Goal: Task Accomplishment & Management: Use online tool/utility

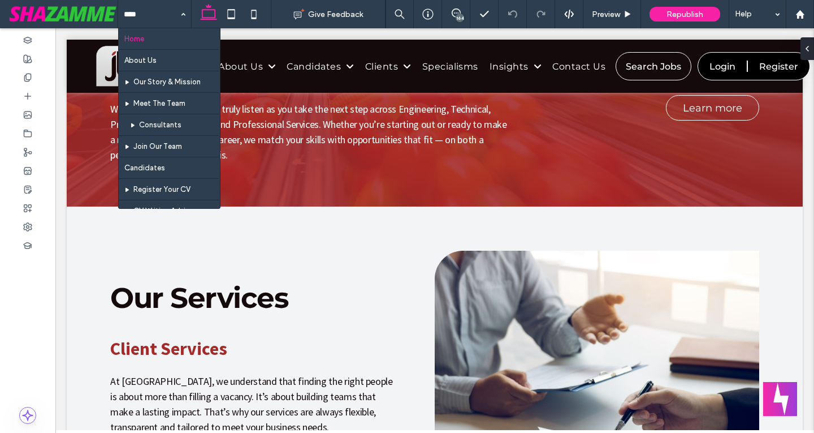
scroll to position [1018, 0]
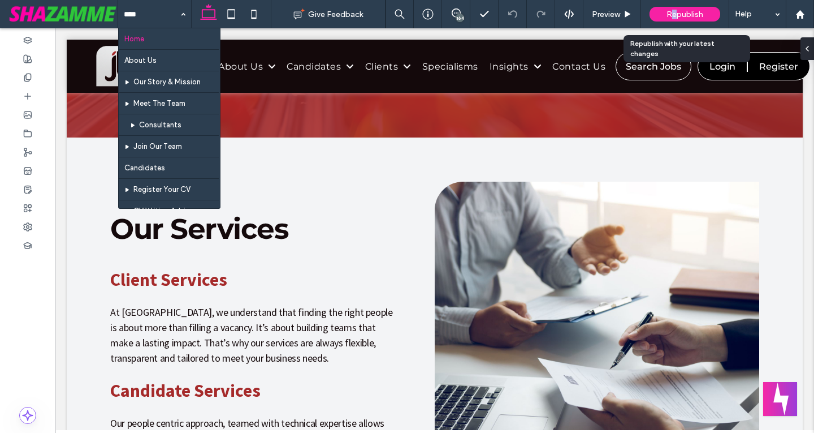
click at [675, 16] on span "Republish" at bounding box center [685, 15] width 37 height 10
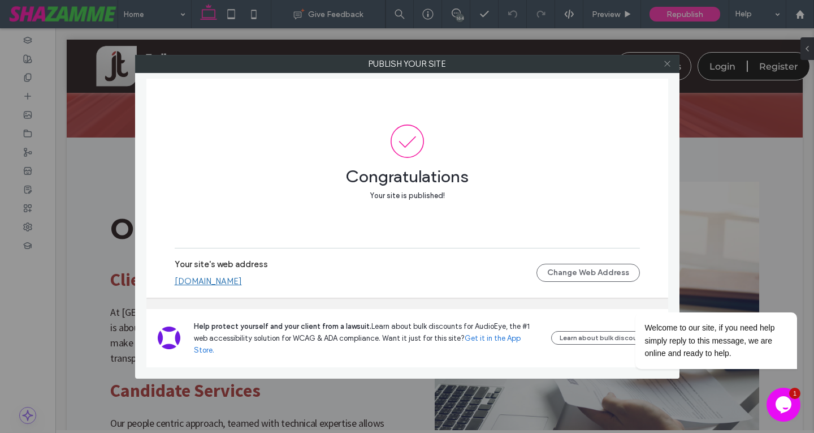
click at [668, 66] on icon at bounding box center [667, 63] width 8 height 8
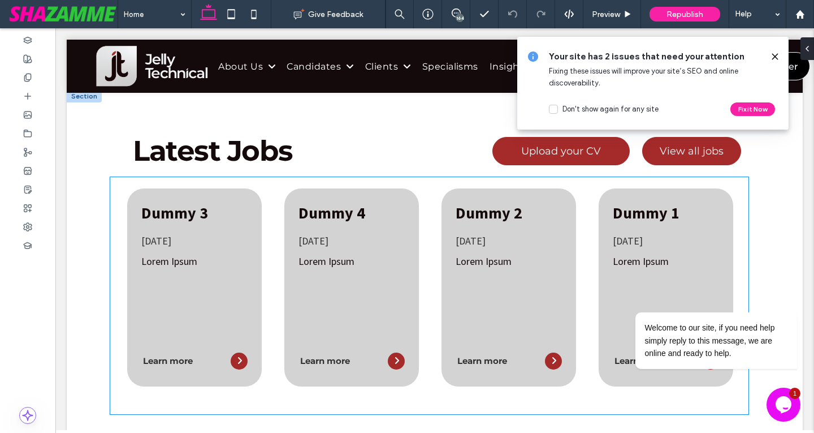
scroll to position [509, 0]
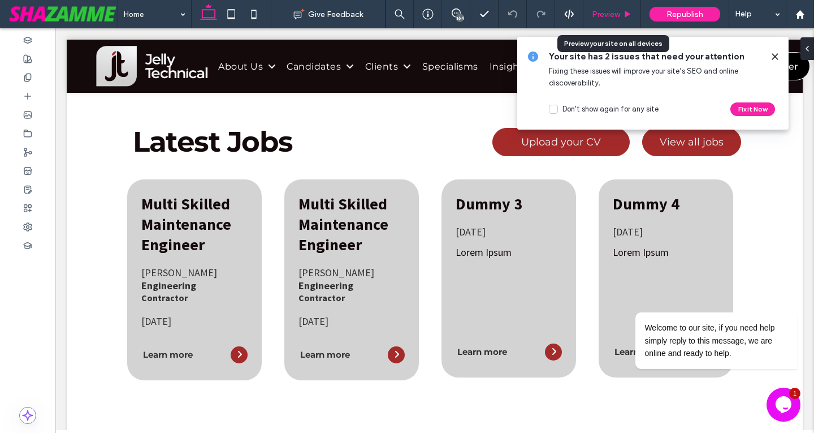
click at [611, 10] on span "Preview" at bounding box center [606, 15] width 28 height 10
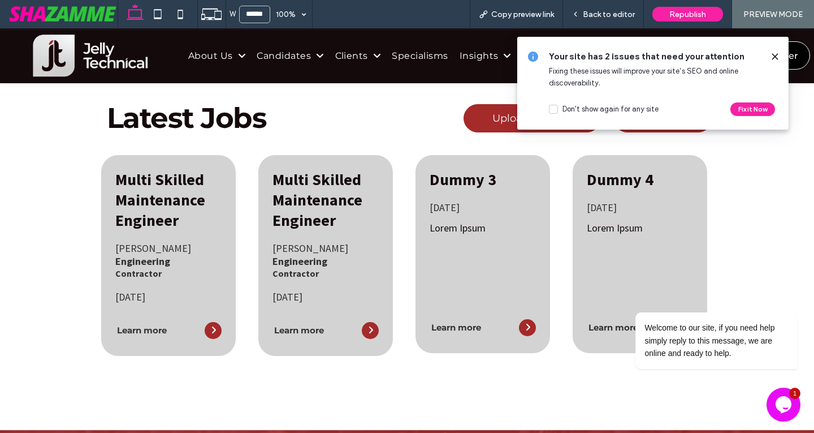
click at [773, 56] on icon at bounding box center [775, 56] width 9 height 9
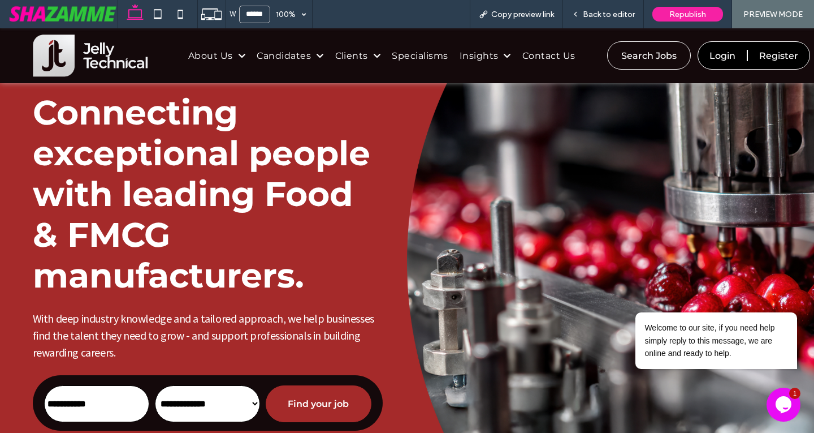
scroll to position [57, 0]
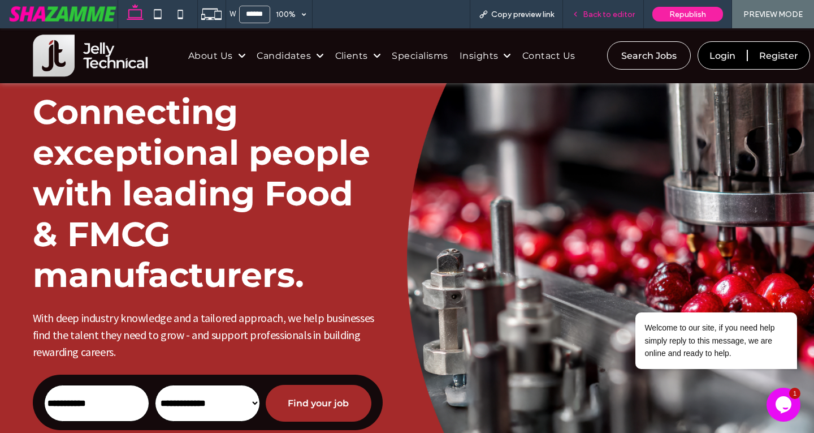
click at [613, 11] on span "Back to editor" at bounding box center [609, 15] width 52 height 10
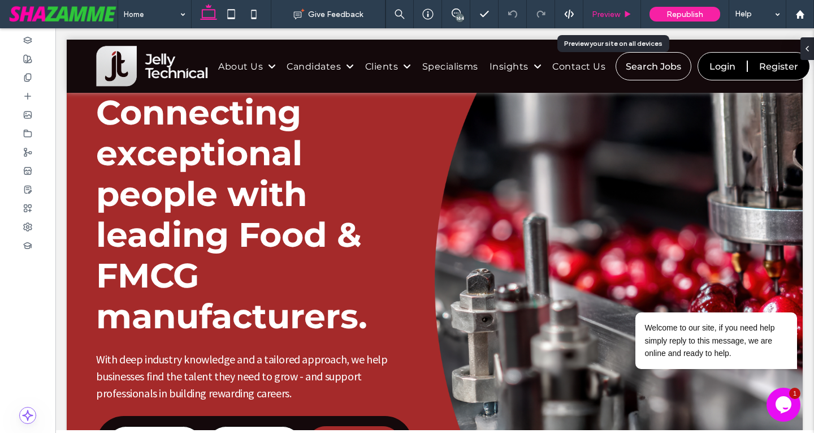
scroll to position [59, 0]
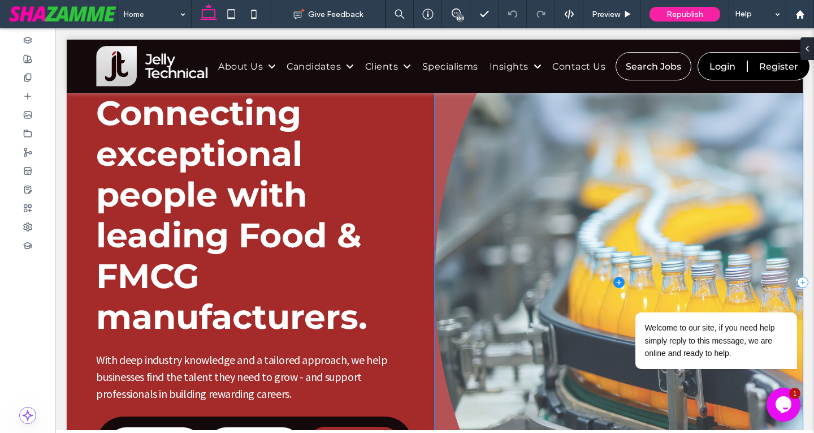
type input "**********"
click at [601, 162] on span at bounding box center [619, 281] width 368 height 497
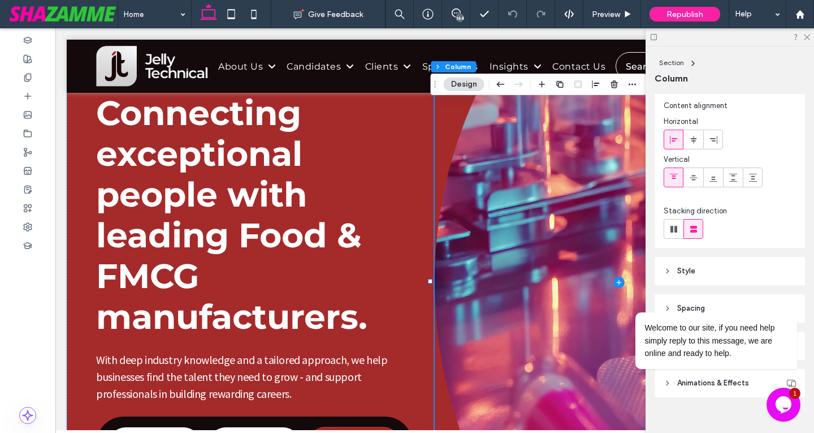
scroll to position [41, 0]
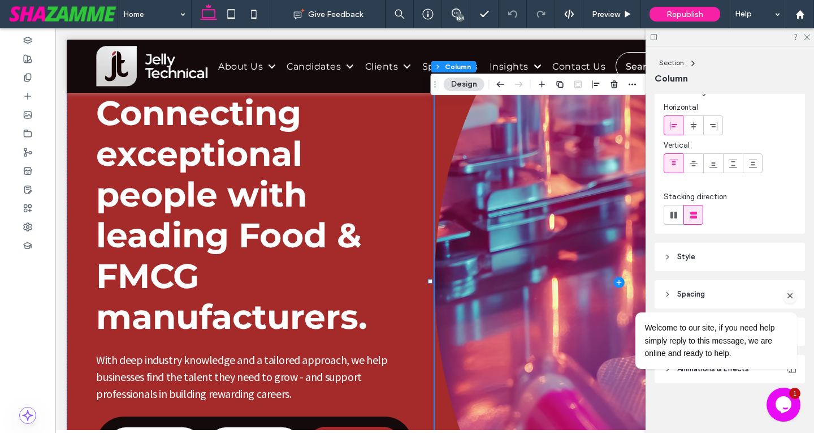
click at [792, 294] on icon "Chat attention grabber" at bounding box center [791, 296] width 10 height 10
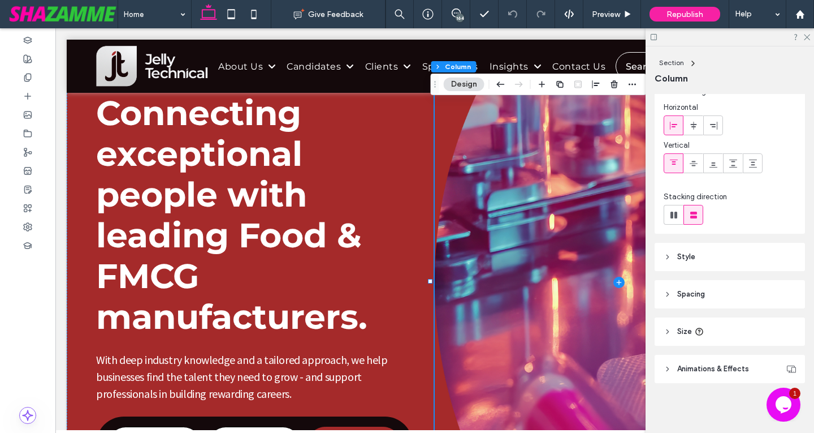
drag, startPoint x: 717, startPoint y: 240, endPoint x: 717, endPoint y: 249, distance: 8.5
click at [717, 249] on div "Layout Content alignment Horizontal Vertical Stacking direction Style Color Ima…" at bounding box center [734, 261] width 158 height 334
click at [723, 258] on header "Style" at bounding box center [730, 257] width 150 height 28
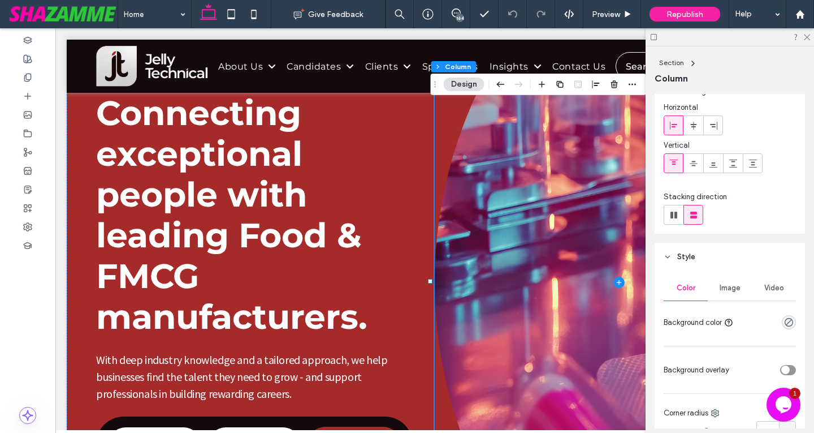
click at [730, 284] on span "Image" at bounding box center [730, 287] width 21 height 9
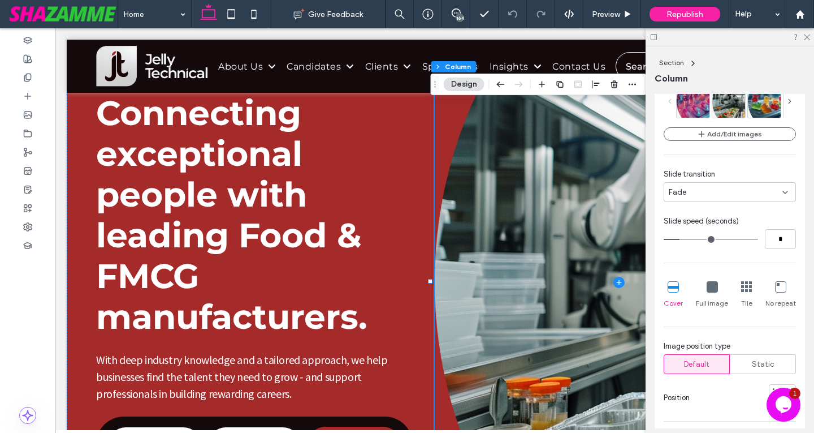
scroll to position [324, 0]
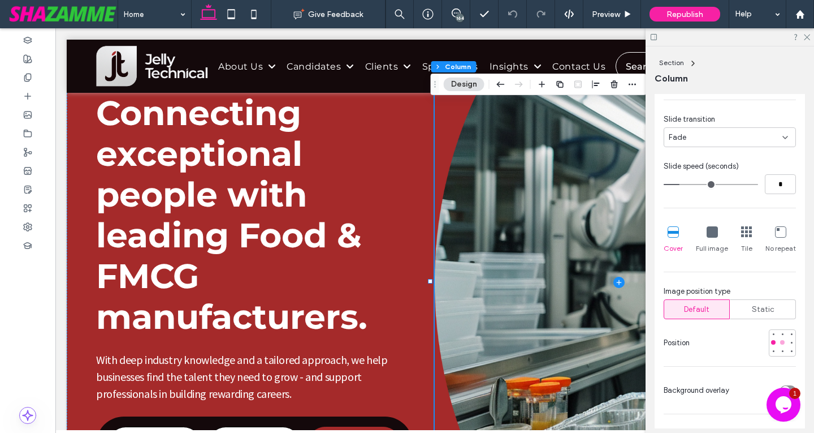
click at [779, 346] on div at bounding box center [783, 342] width 8 height 8
click at [790, 343] on div at bounding box center [792, 342] width 5 height 5
click at [611, 15] on span "Preview" at bounding box center [606, 15] width 28 height 10
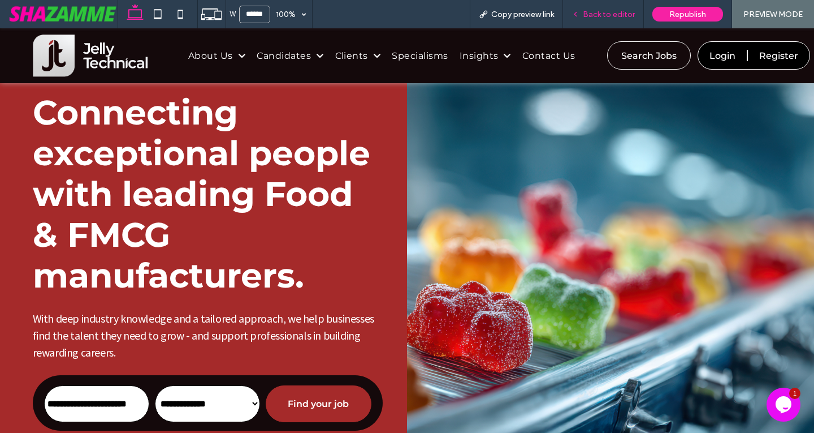
scroll to position [57, 0]
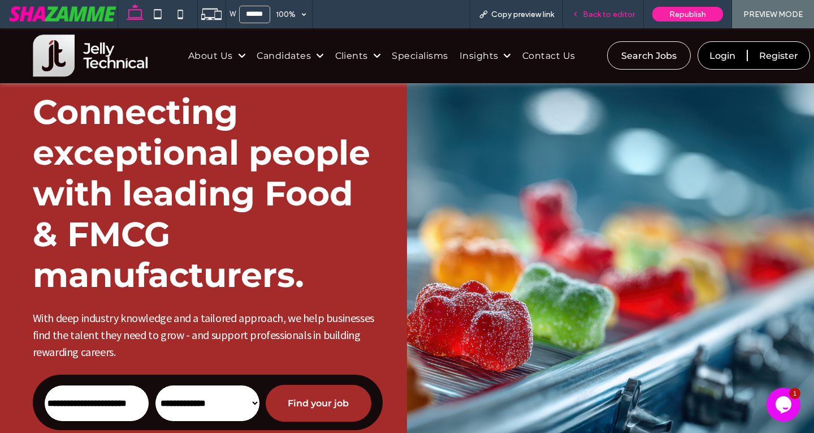
click at [620, 10] on span "Back to editor" at bounding box center [609, 15] width 52 height 10
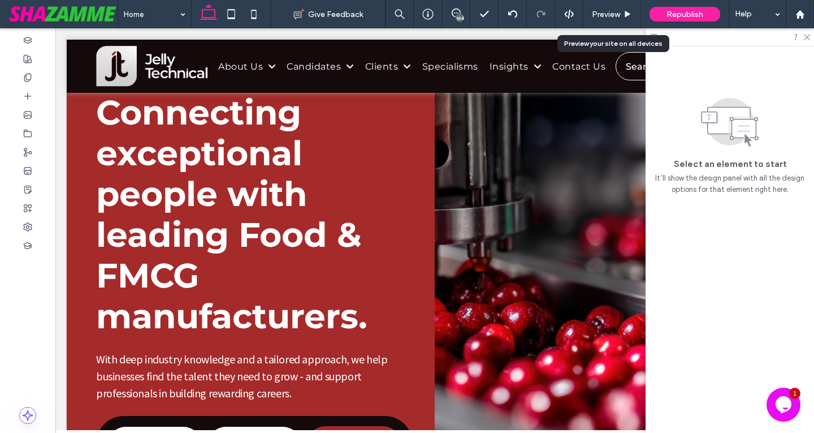
scroll to position [59, 0]
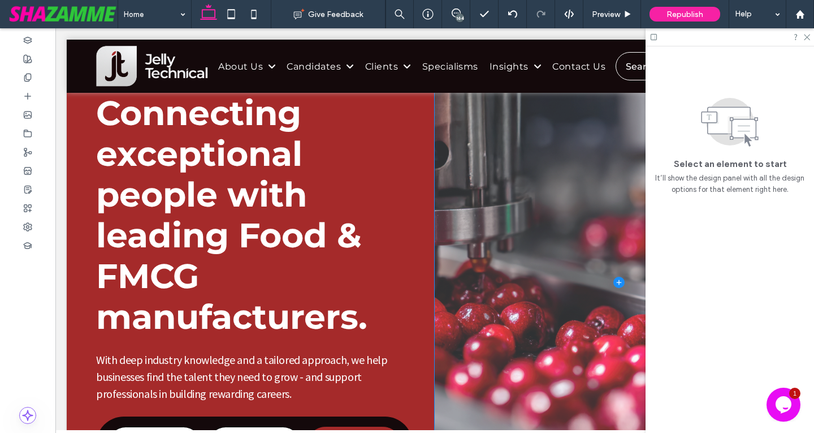
click at [576, 172] on span at bounding box center [619, 281] width 368 height 497
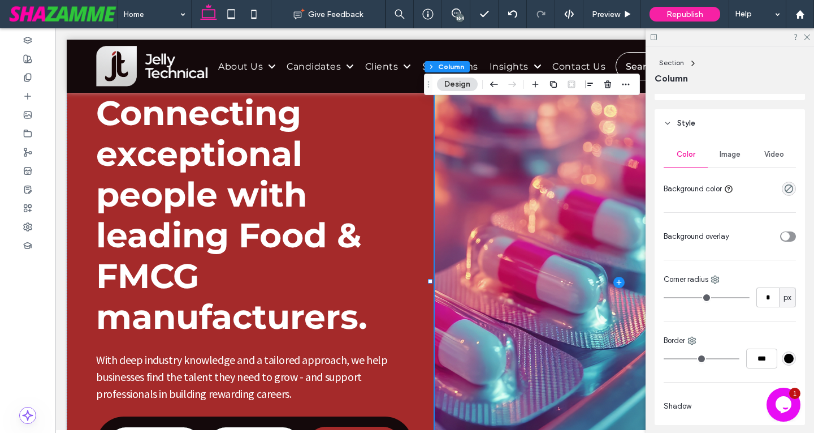
scroll to position [158, 0]
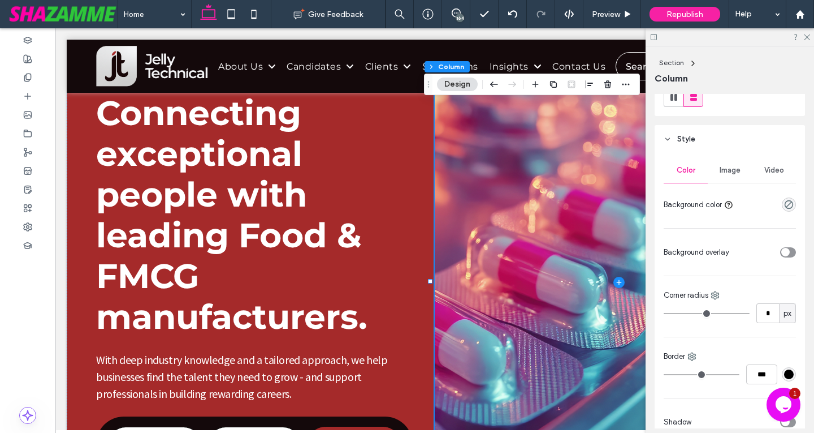
click at [724, 173] on span "Image" at bounding box center [730, 170] width 21 height 9
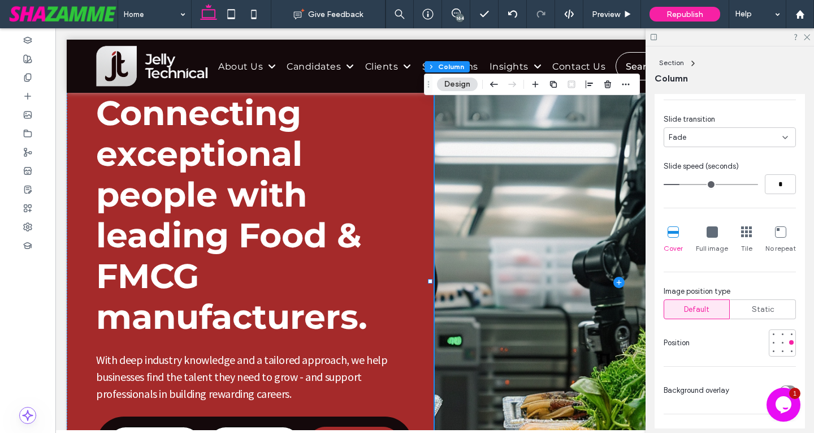
scroll to position [328, 0]
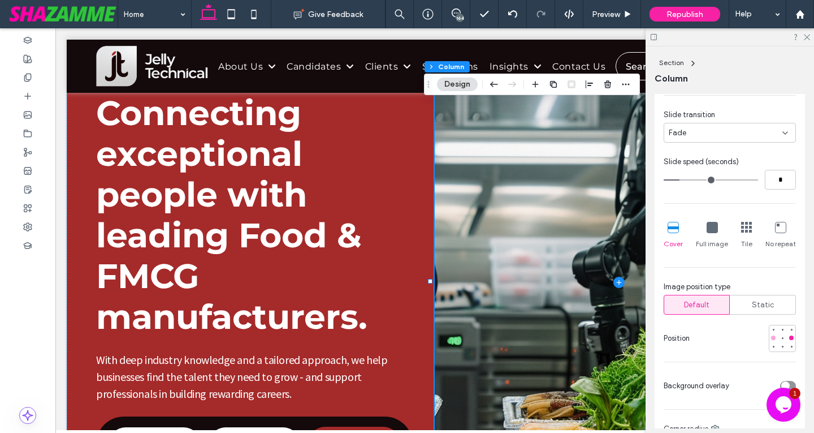
click at [771, 338] on div at bounding box center [773, 337] width 5 height 5
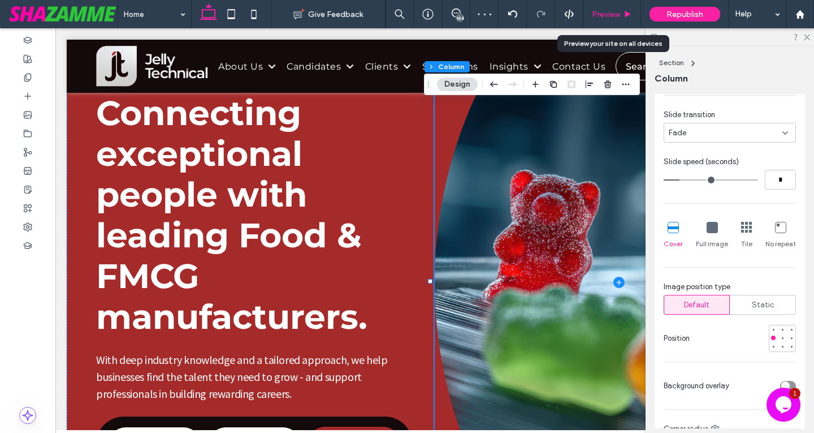
click at [610, 16] on span "Preview" at bounding box center [606, 15] width 28 height 10
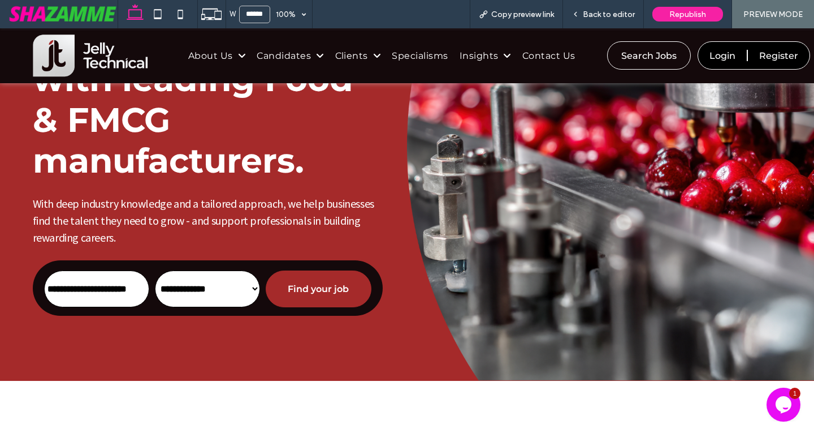
scroll to position [226, 0]
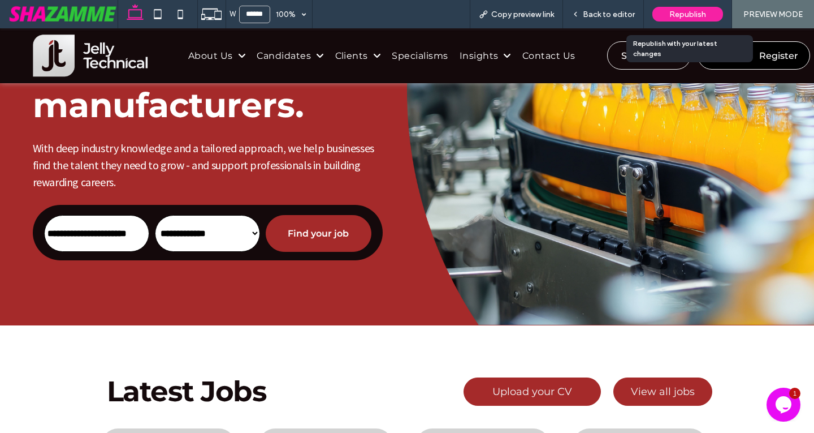
click at [678, 11] on span "Republish" at bounding box center [688, 15] width 37 height 10
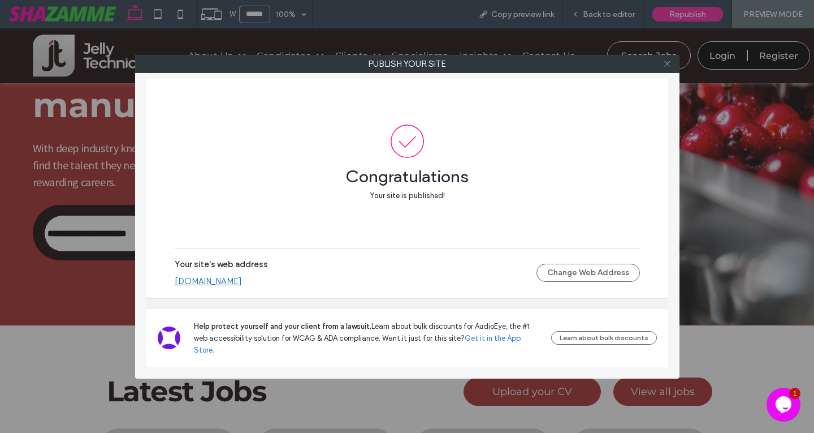
click at [666, 64] on icon at bounding box center [667, 63] width 8 height 8
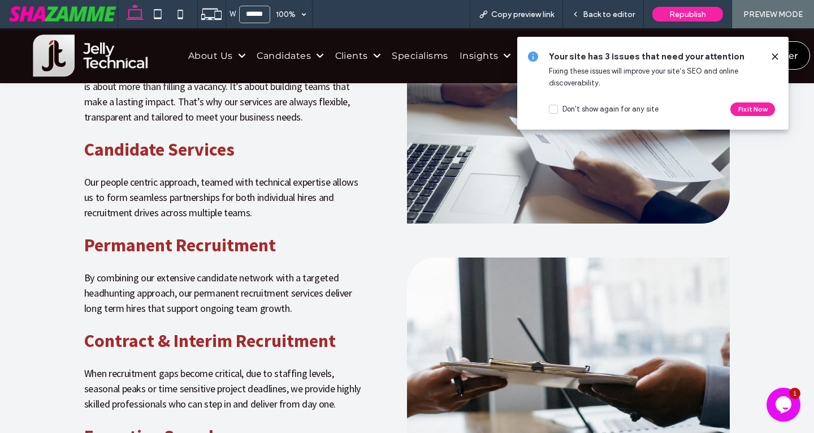
scroll to position [1414, 0]
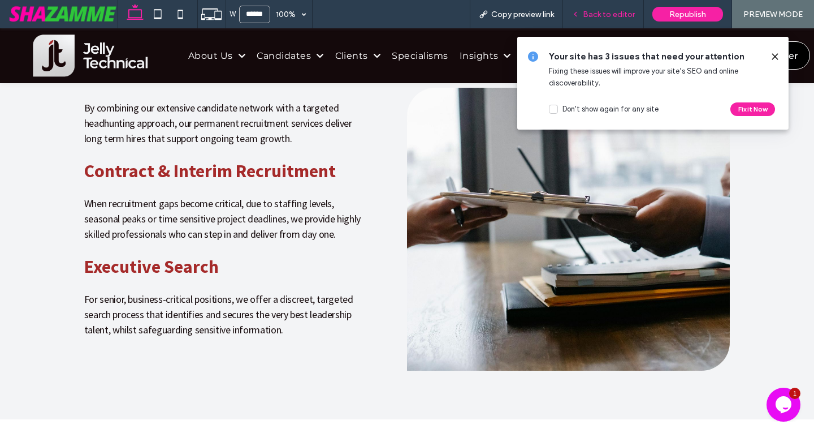
click at [619, 9] on div "Back to editor" at bounding box center [603, 14] width 81 height 28
click at [616, 11] on span "Back to editor" at bounding box center [609, 15] width 52 height 10
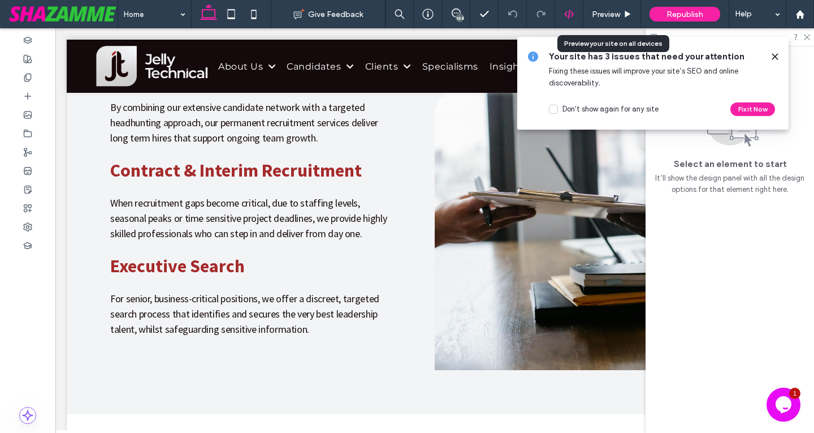
scroll to position [1429, 0]
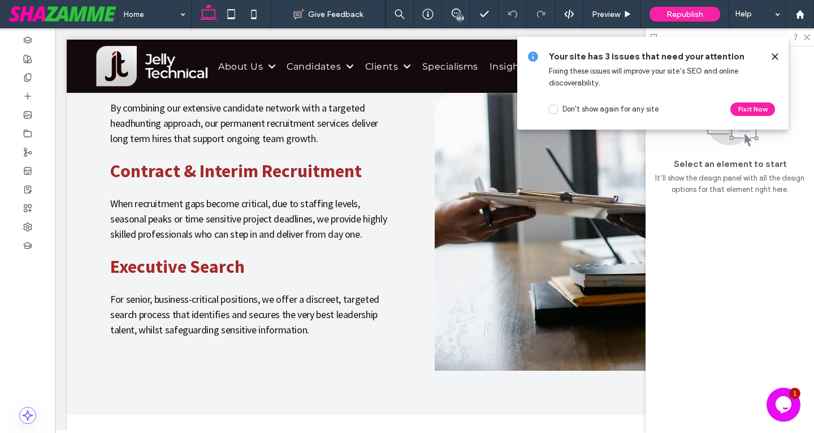
click at [459, 14] on div "164" at bounding box center [460, 18] width 8 height 8
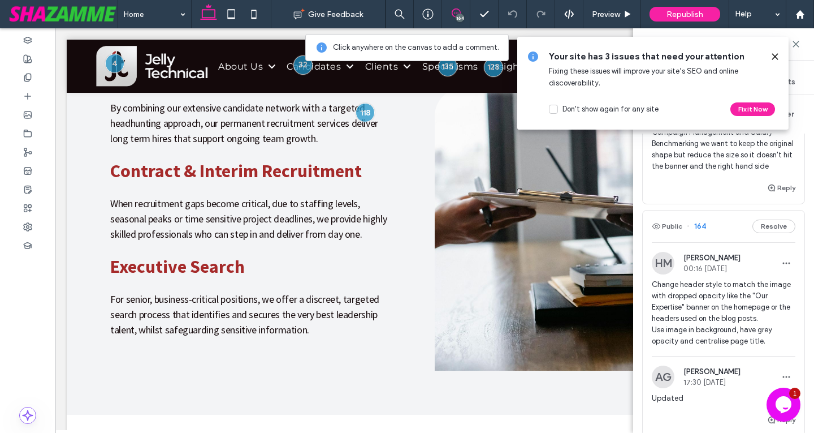
scroll to position [9502, 0]
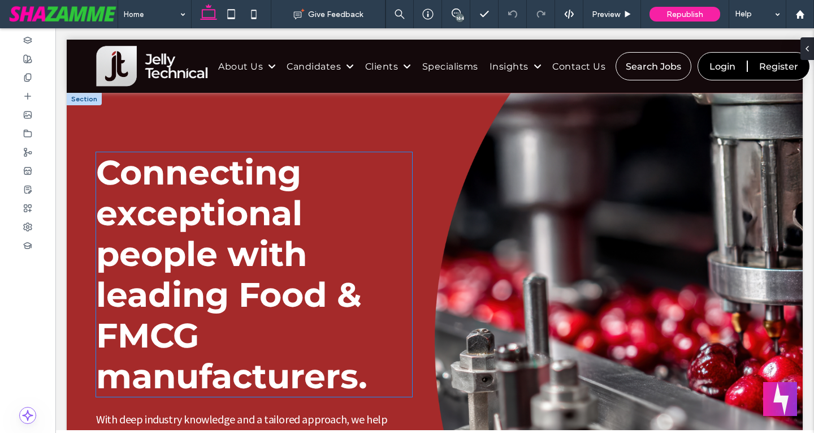
type input "**********"
click at [315, 222] on h1 "Connecting exceptional people with leading Food & FMCG manufacturers." at bounding box center [254, 274] width 316 height 244
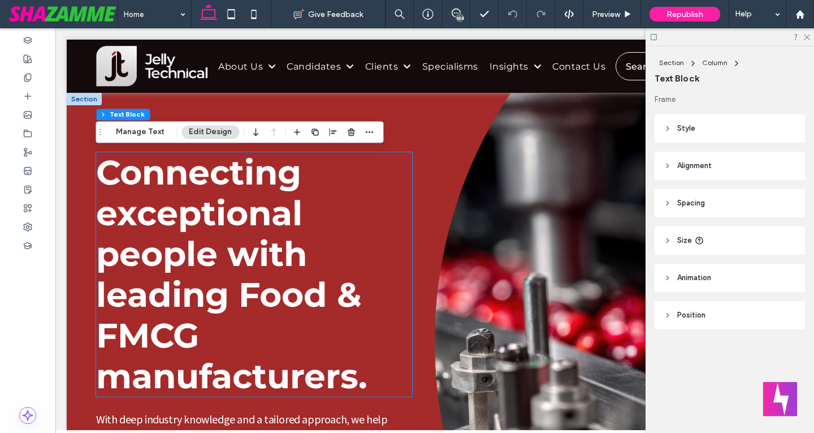
click at [315, 222] on div "Connecting exceptional people with leading Food & FMCG manufacturers." at bounding box center [254, 274] width 316 height 244
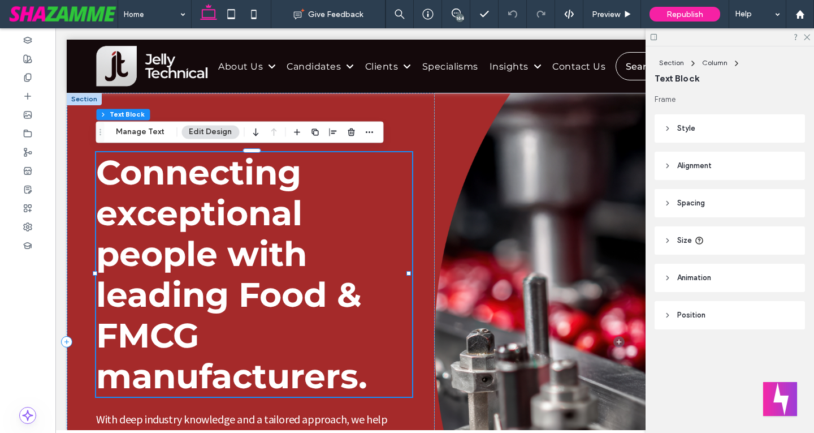
click at [315, 222] on h1 "Connecting exceptional people with leading Food & FMCG manufacturers." at bounding box center [254, 274] width 316 height 244
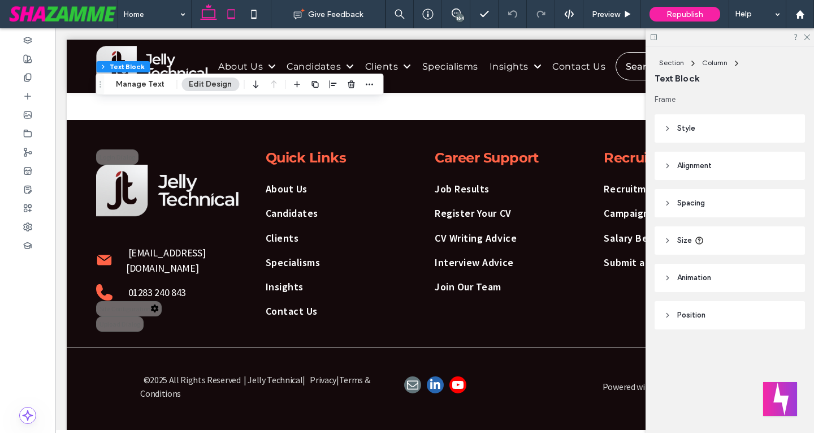
drag, startPoint x: 226, startPoint y: 11, endPoint x: 228, endPoint y: 19, distance: 7.9
click at [226, 11] on icon at bounding box center [231, 14] width 23 height 23
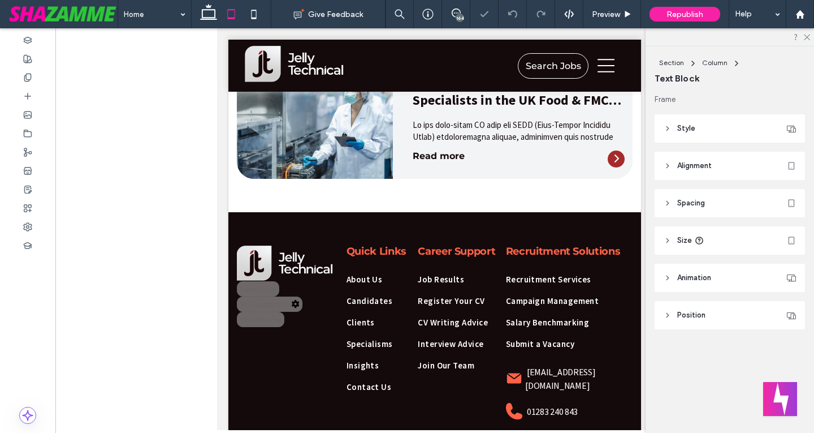
type input "***"
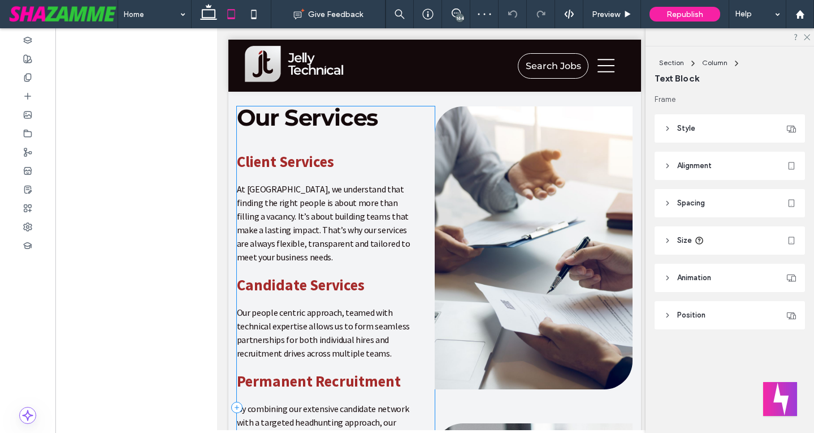
type input "**********"
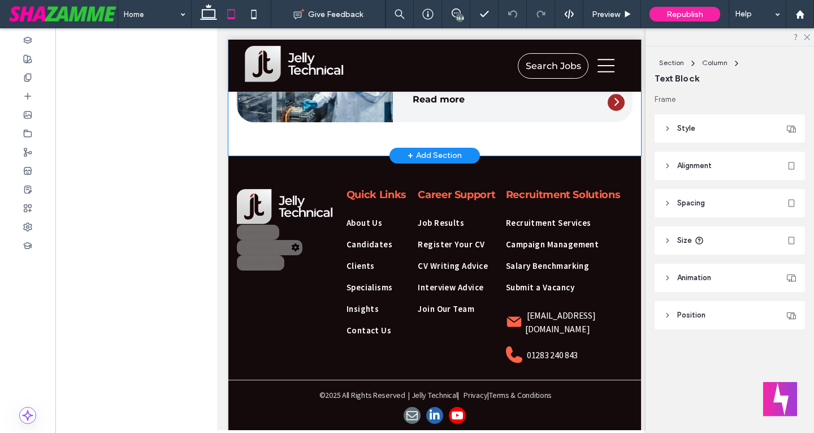
scroll to position [2088, 0]
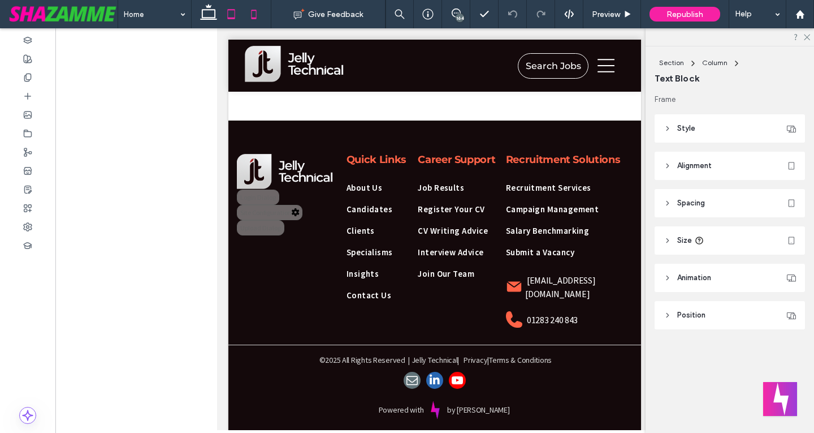
click at [257, 15] on icon at bounding box center [254, 14] width 23 height 23
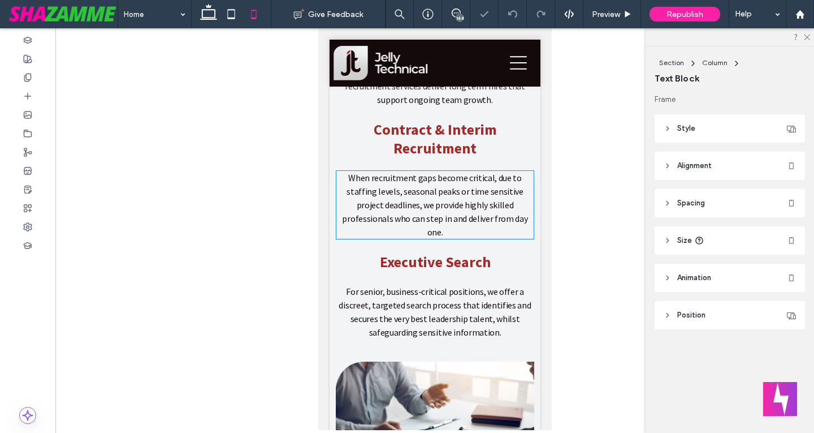
type input "**********"
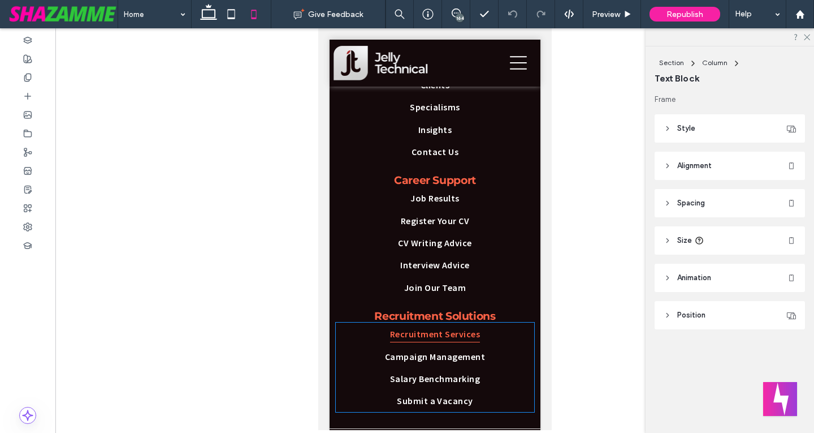
scroll to position [3310, 0]
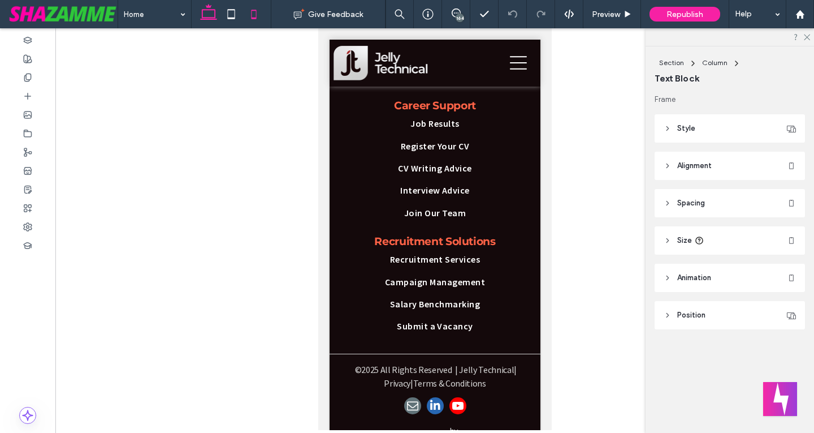
click at [201, 15] on icon at bounding box center [208, 14] width 23 height 23
type input "****"
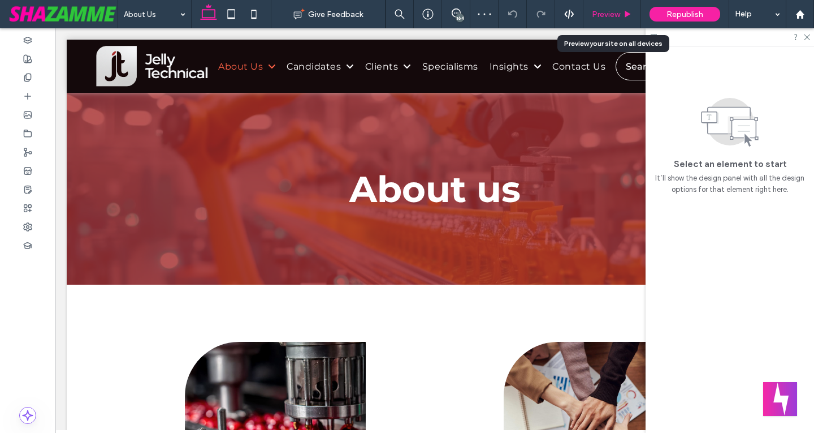
click at [588, 15] on div "Preview" at bounding box center [612, 15] width 57 height 10
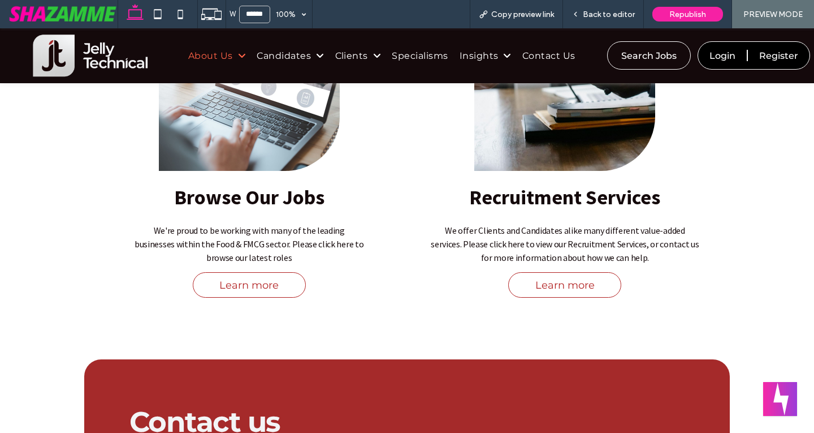
scroll to position [679, 0]
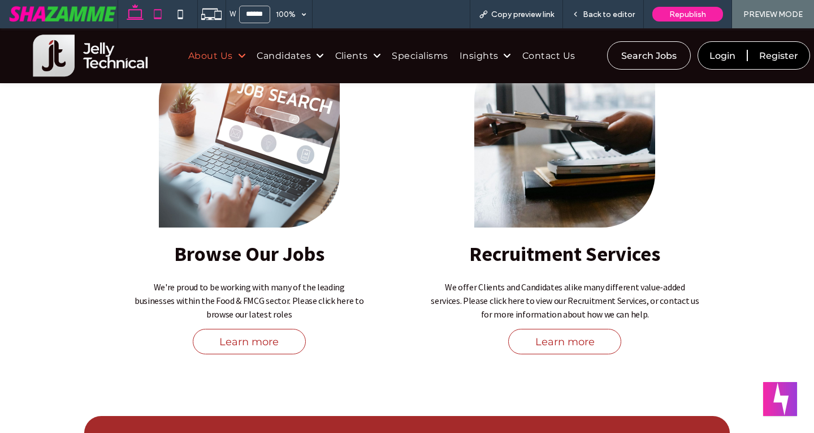
click at [163, 11] on icon at bounding box center [157, 14] width 23 height 23
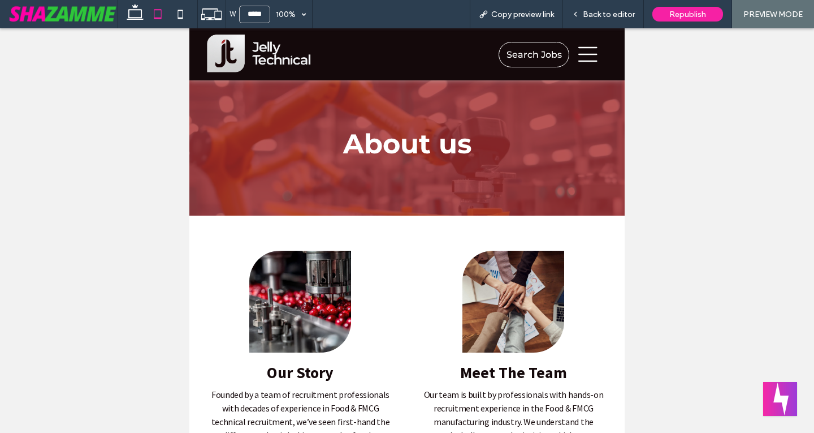
scroll to position [0, 0]
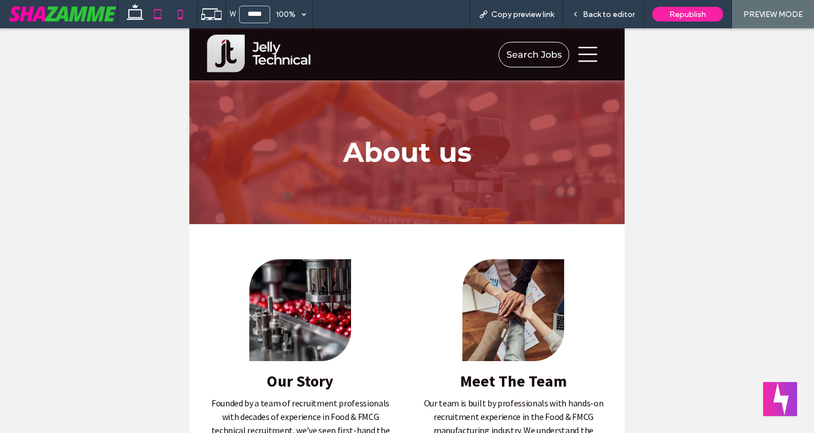
click at [175, 16] on icon at bounding box center [180, 14] width 23 height 23
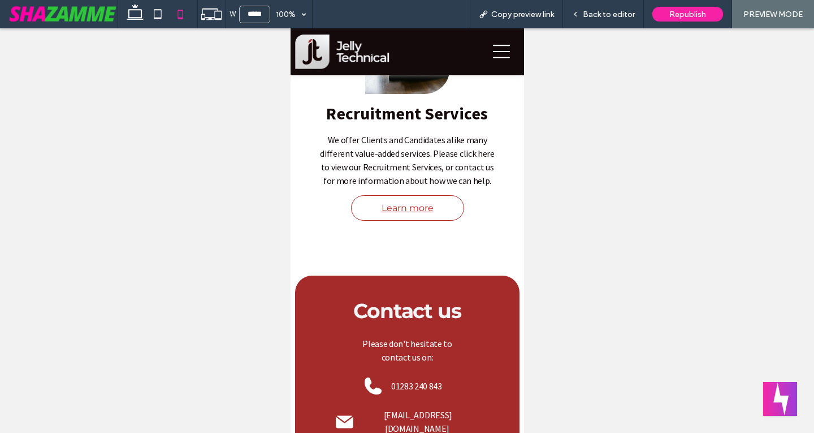
scroll to position [1075, 0]
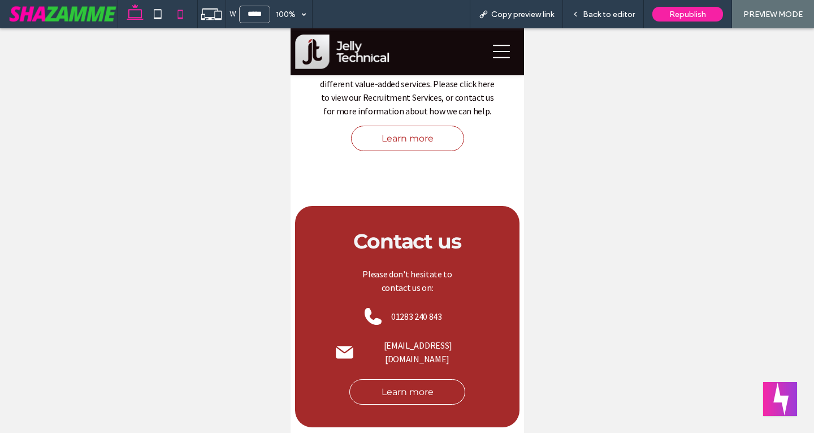
click at [134, 17] on icon at bounding box center [135, 14] width 23 height 23
type input "******"
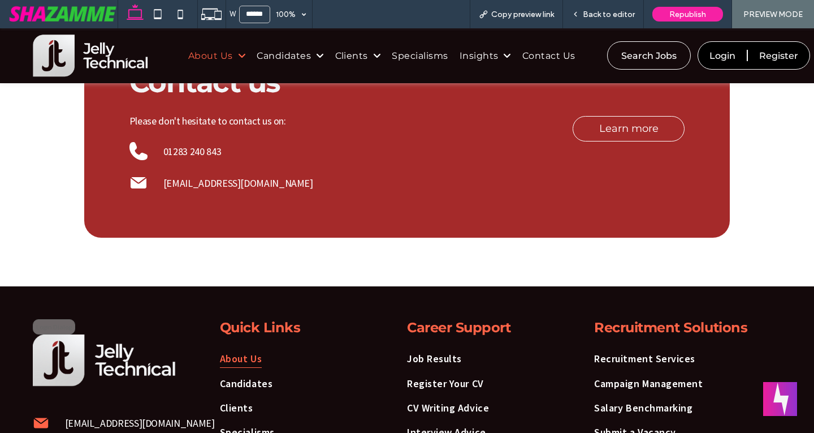
scroll to position [1230, 0]
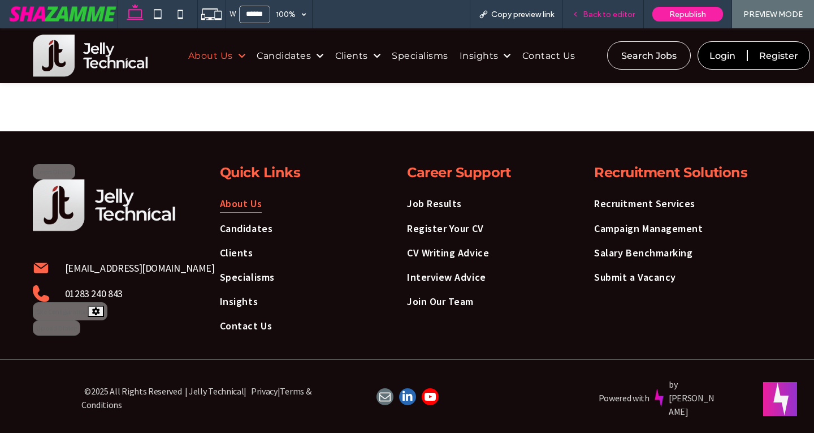
click at [603, 19] on div "Back to editor" at bounding box center [603, 14] width 81 height 28
click at [602, 21] on div "Back to editor" at bounding box center [603, 14] width 81 height 28
click at [600, 16] on span "Back to editor" at bounding box center [609, 15] width 52 height 10
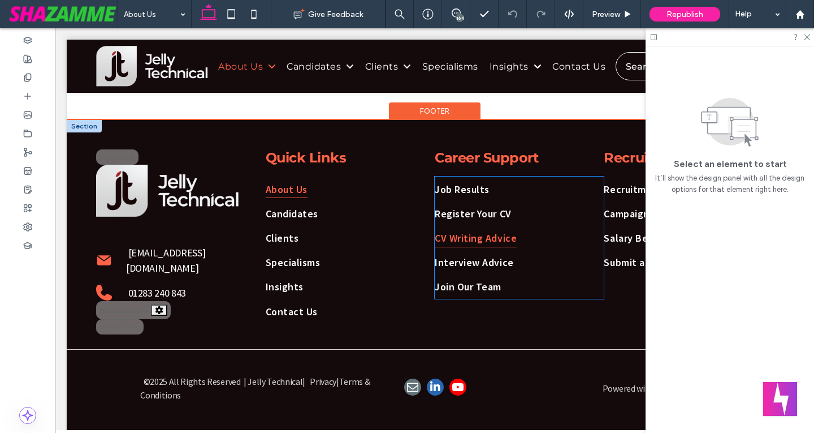
scroll to position [1221, 0]
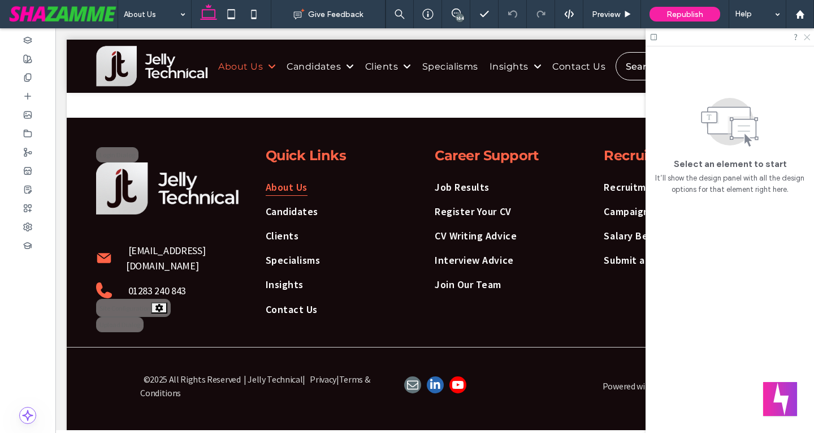
click at [806, 38] on icon at bounding box center [806, 36] width 7 height 7
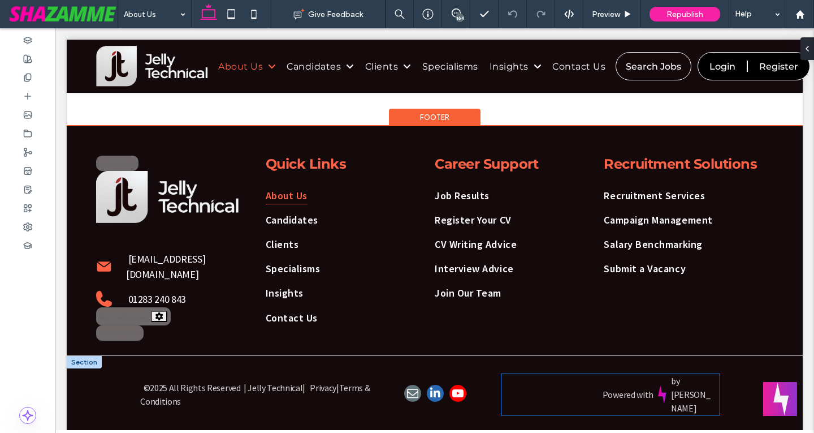
click at [708, 379] on div "by [PERSON_NAME]" at bounding box center [695, 394] width 49 height 41
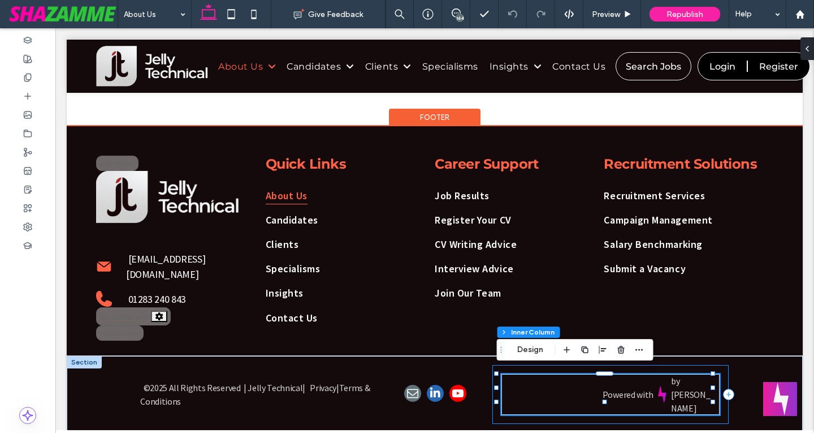
click at [493, 383] on div "Powered with by Shazamme" at bounding box center [611, 394] width 236 height 59
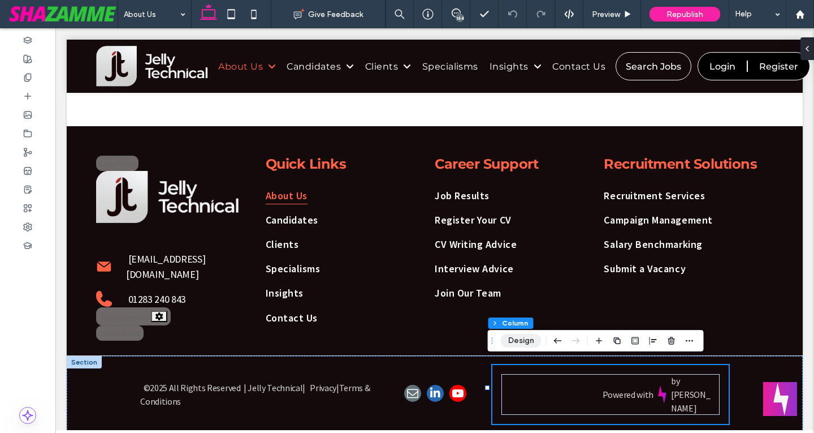
click at [525, 335] on button "Design" at bounding box center [521, 341] width 41 height 14
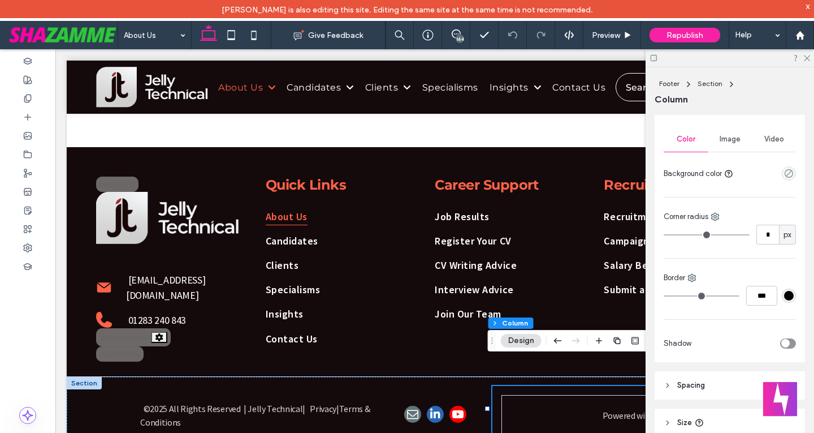
scroll to position [243, 0]
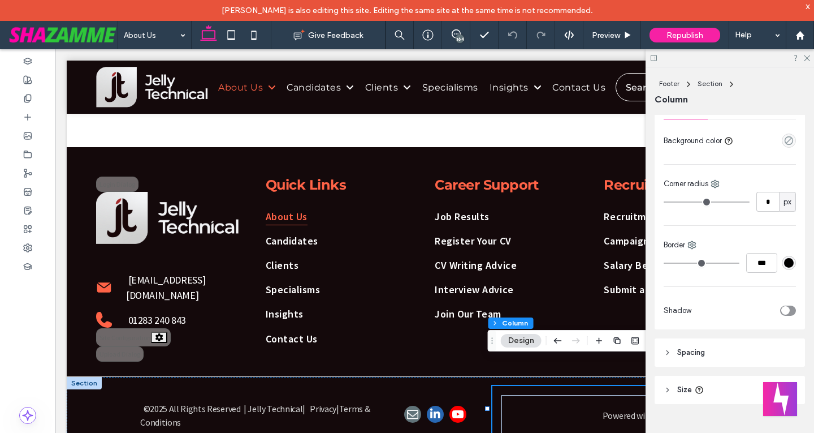
click at [708, 349] on header "Spacing" at bounding box center [730, 352] width 150 height 28
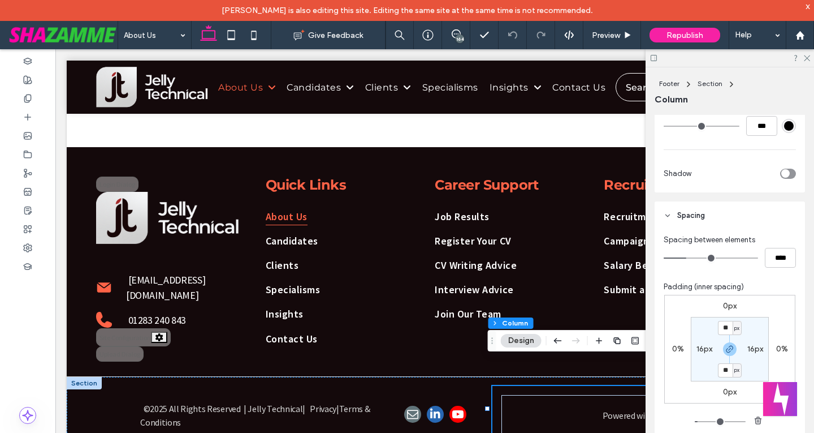
scroll to position [469, 0]
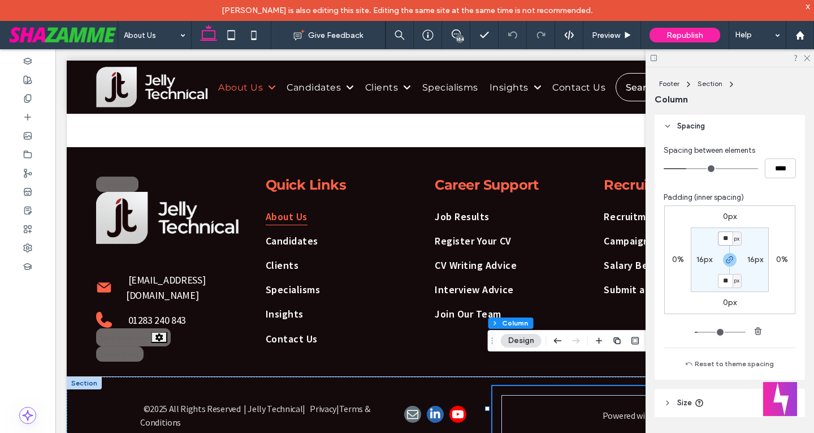
click at [723, 241] on input "**" at bounding box center [725, 238] width 15 height 14
type input "*"
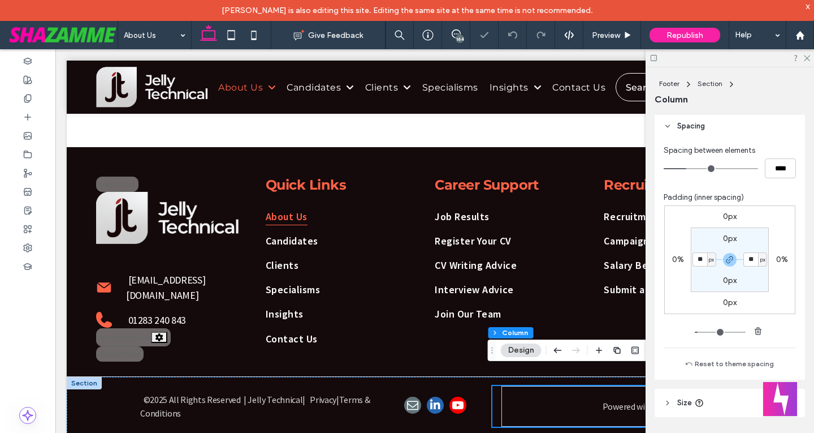
scroll to position [1203, 0]
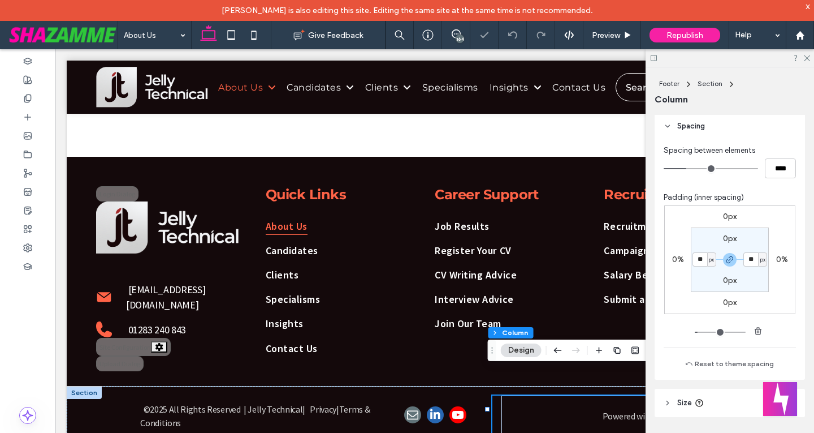
type input "*"
click at [621, 32] on div "Preview" at bounding box center [612, 36] width 57 height 10
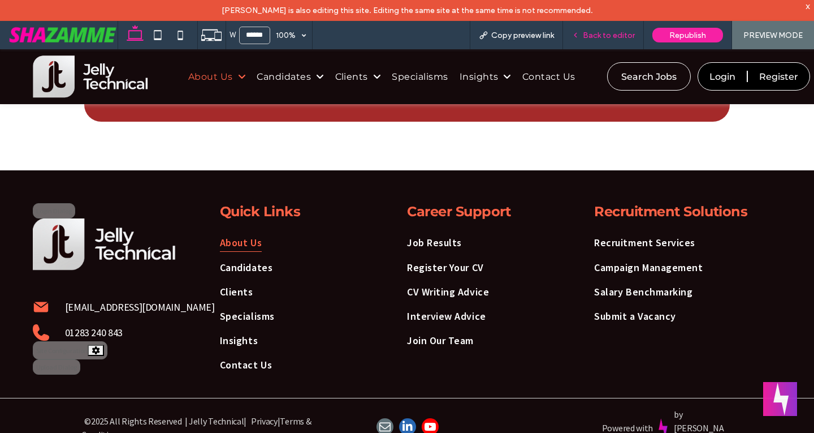
click at [619, 32] on span "Back to editor" at bounding box center [609, 36] width 52 height 10
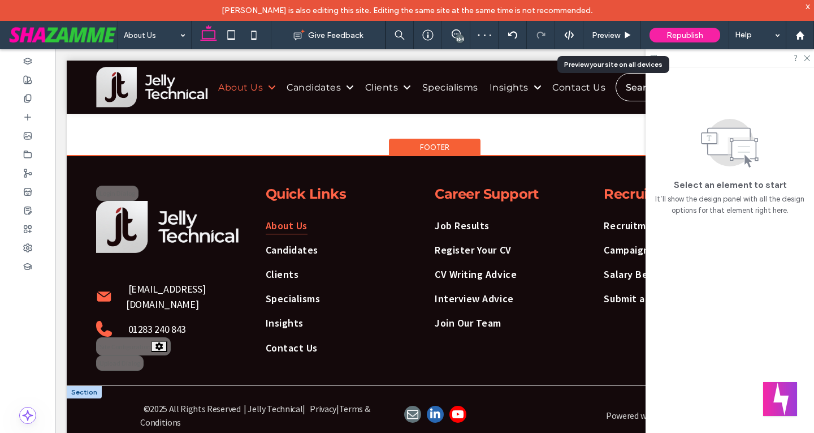
scroll to position [1203, 0]
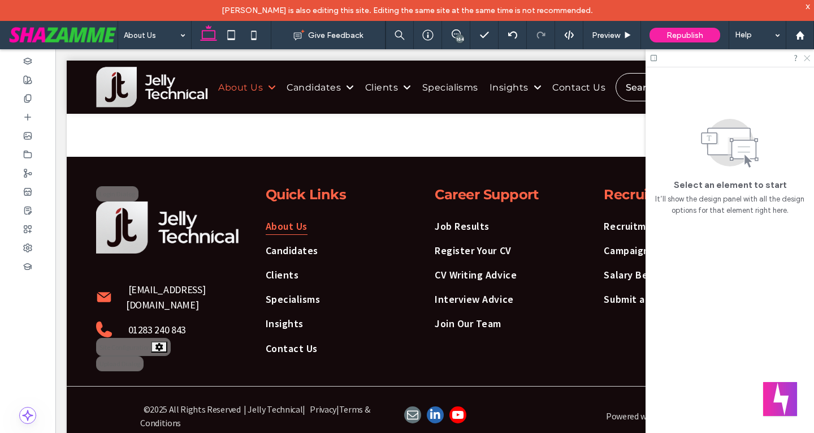
click at [806, 57] on icon at bounding box center [806, 57] width 7 height 7
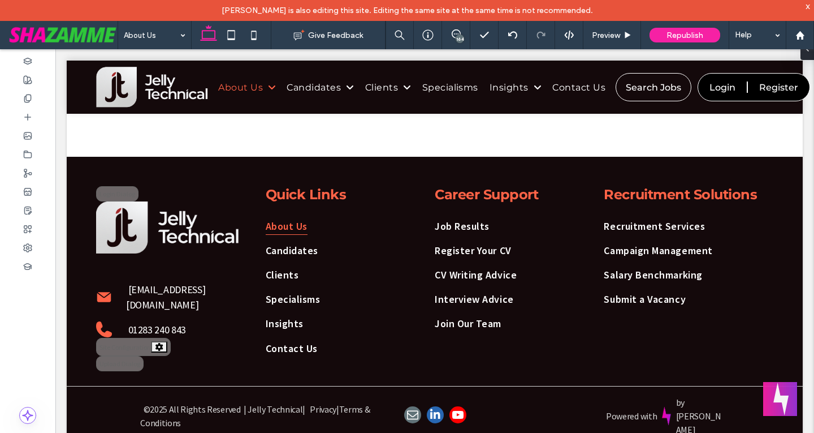
scroll to position [1194, 0]
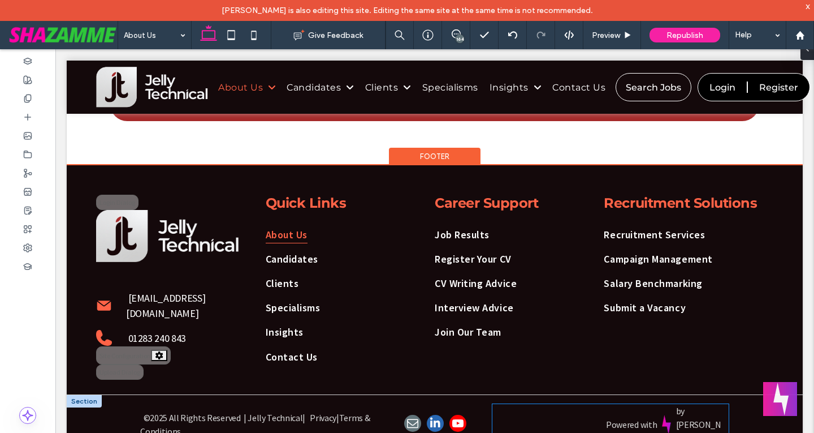
click at [717, 408] on div "by [PERSON_NAME]" at bounding box center [702, 424] width 53 height 41
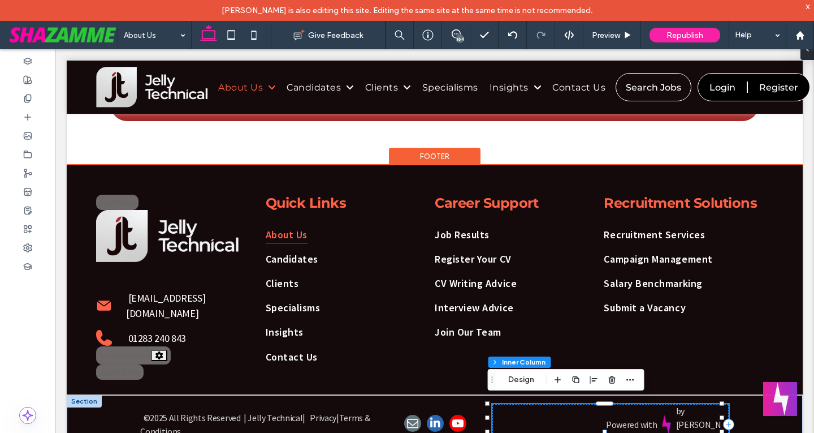
click at [606, 419] on link "Powered with" at bounding box center [631, 424] width 51 height 11
click at [609, 419] on link "Powered with" at bounding box center [631, 424] width 51 height 11
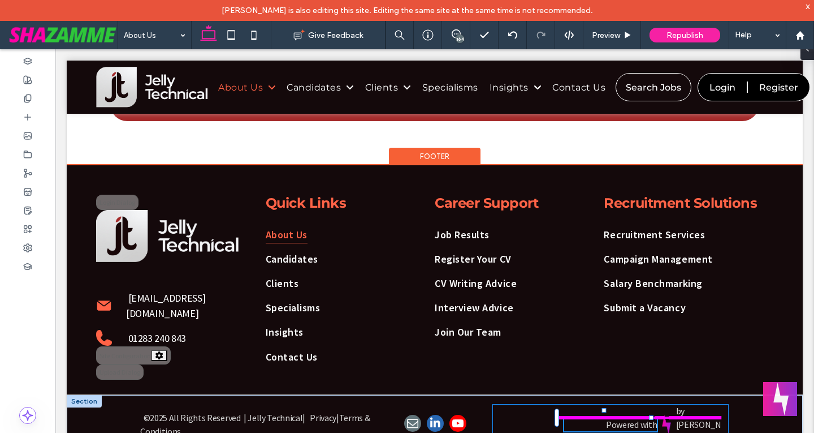
drag, startPoint x: 653, startPoint y: 412, endPoint x: 685, endPoint y: 410, distance: 32.9
click at [685, 410] on div "©2025 All Rights Reserved | Jelly Technical | P rivacy | Terms & Conditions Pow…" at bounding box center [435, 431] width 736 height 72
type input "**"
type input "****"
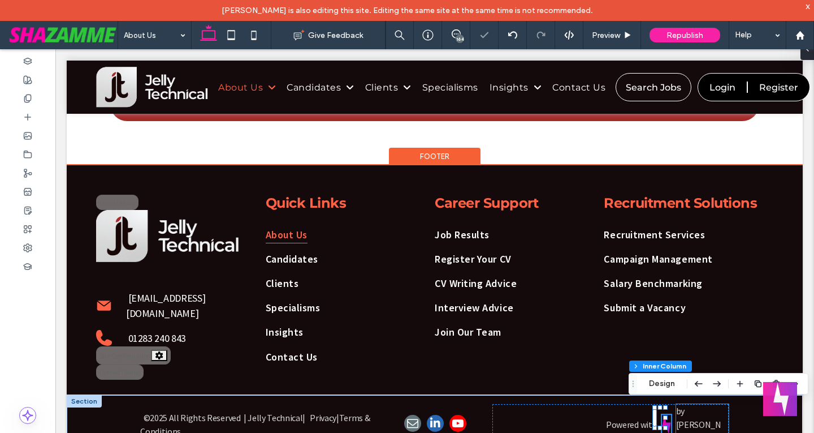
click at [676, 409] on link "by [PERSON_NAME]" at bounding box center [698, 424] width 45 height 38
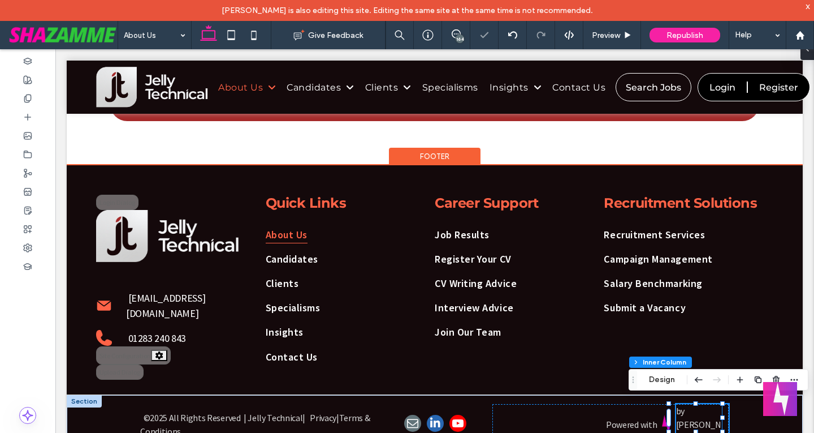
click at [708, 416] on link "by [PERSON_NAME]" at bounding box center [698, 424] width 45 height 38
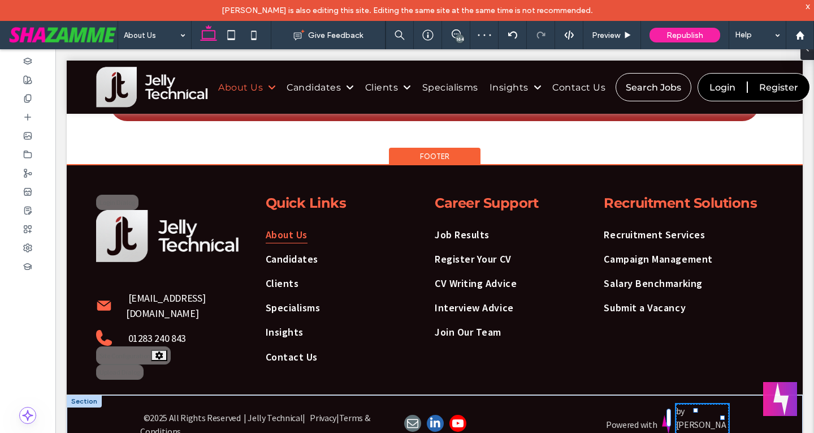
drag, startPoint x: 716, startPoint y: 412, endPoint x: 727, endPoint y: 410, distance: 11.0
click at [727, 410] on div "©2025 All Rights Reserved | Jelly Technical | P rivacy | Terms & Conditions Pow…" at bounding box center [435, 431] width 736 height 72
type input "***"
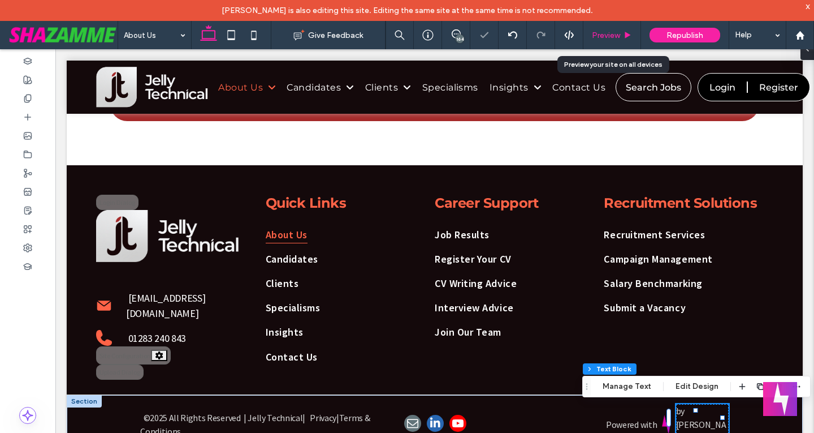
click at [606, 31] on span "Preview" at bounding box center [606, 36] width 28 height 10
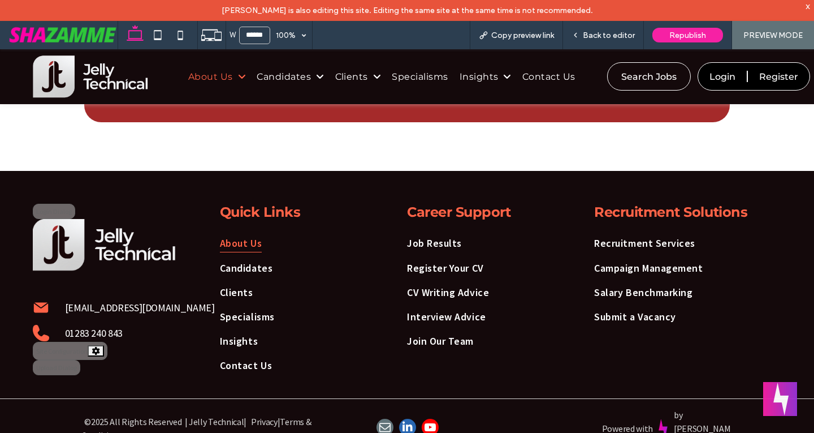
scroll to position [1211, 0]
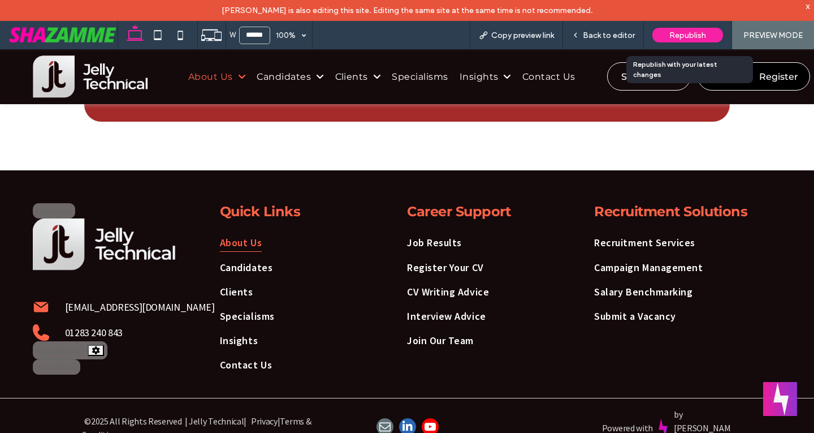
click at [706, 35] on span "Republish" at bounding box center [688, 36] width 37 height 10
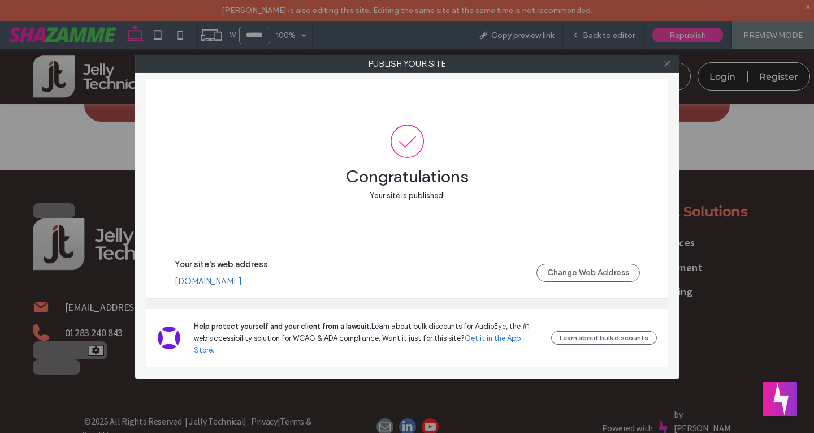
click at [666, 59] on icon at bounding box center [667, 63] width 8 height 8
